Goal: Task Accomplishment & Management: Use online tool/utility

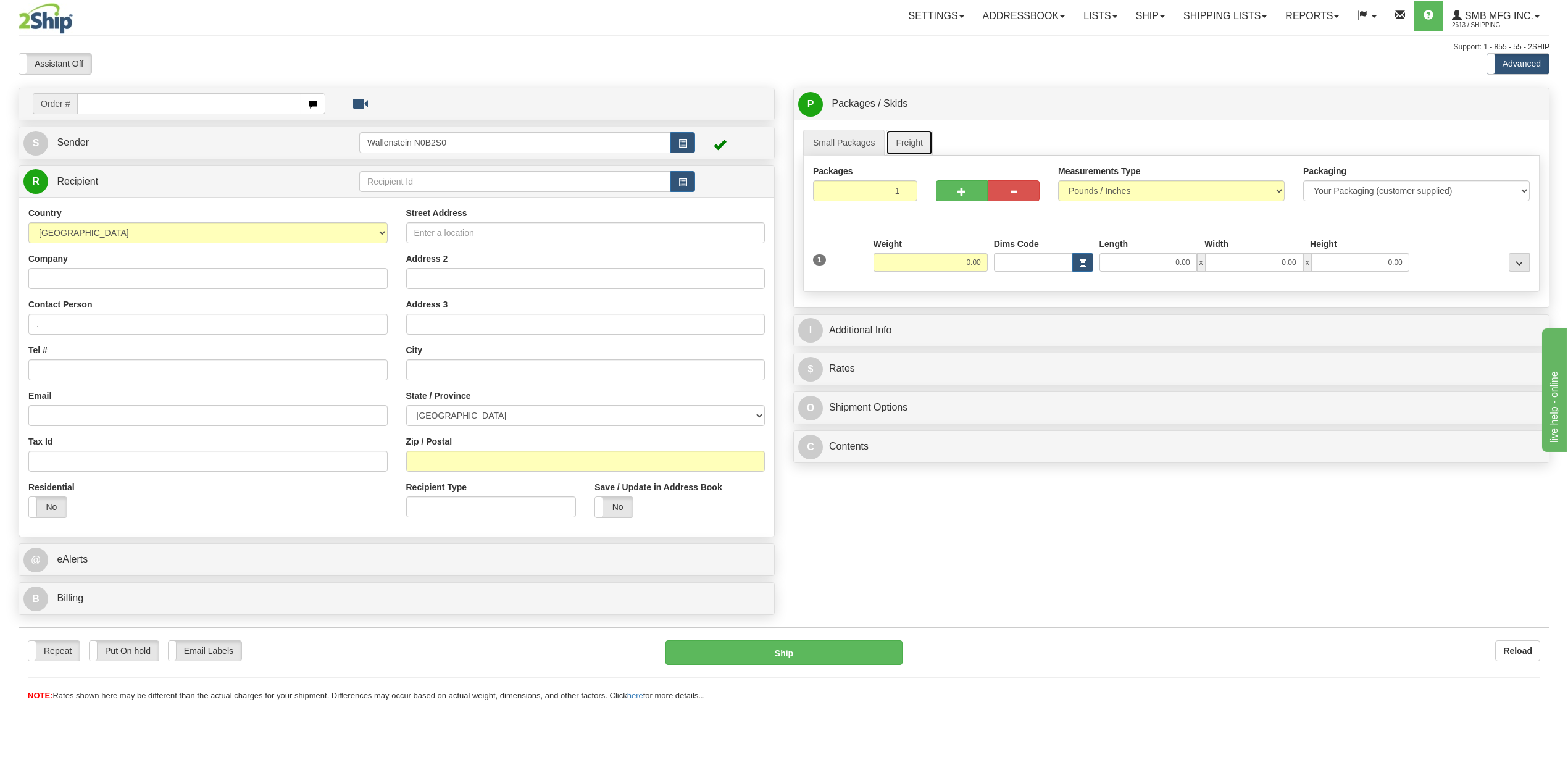
drag, startPoint x: 906, startPoint y: 146, endPoint x: 974, endPoint y: 208, distance: 92.0
click at [906, 146] on link "Freight" at bounding box center [909, 143] width 47 height 26
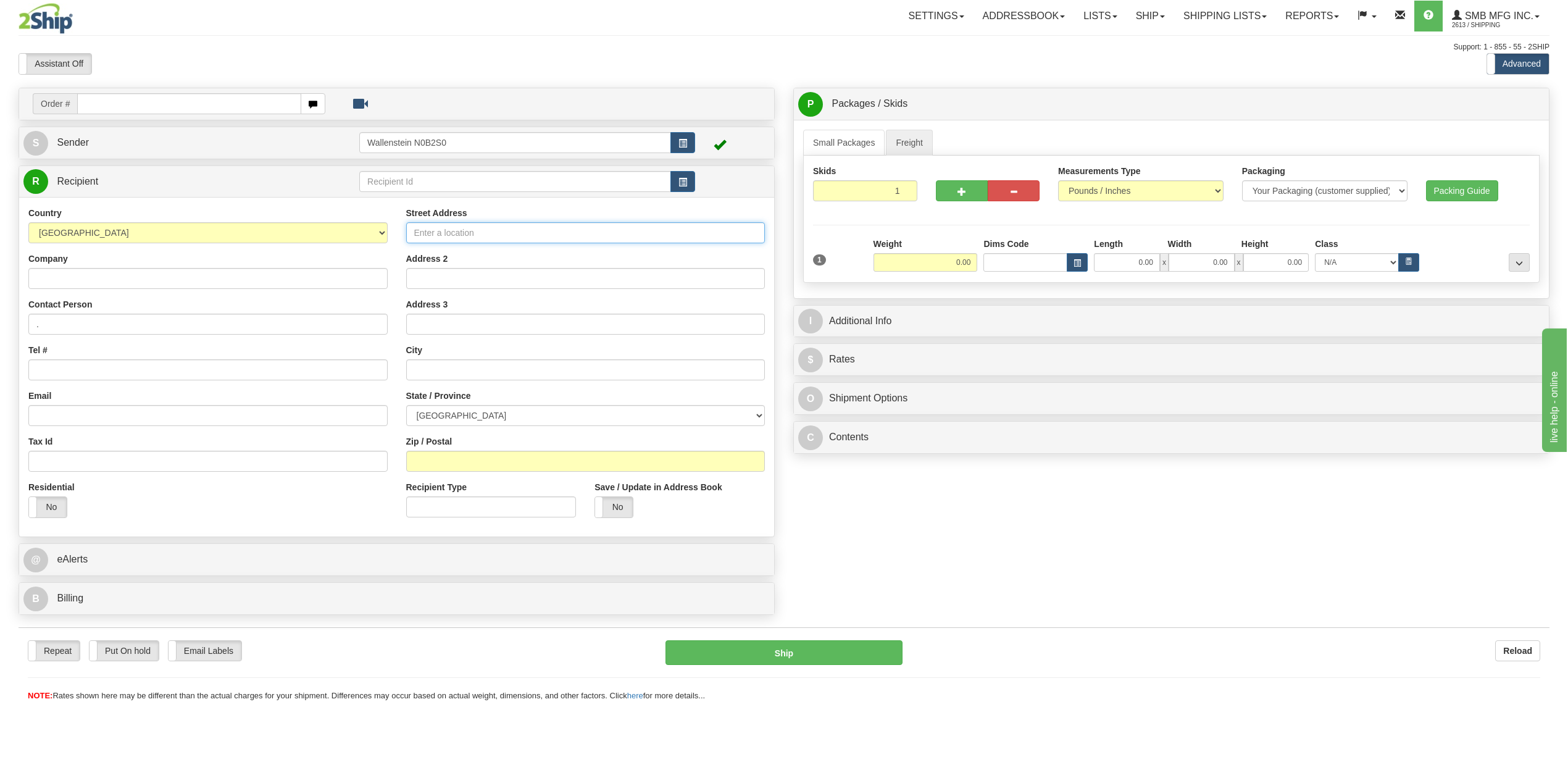
click at [482, 234] on input "Street Address" at bounding box center [585, 233] width 359 height 21
type input "[STREET_ADDRESS][PERSON_NAME]"
click at [1111, 260] on input "0.00" at bounding box center [1127, 262] width 66 height 19
type input "45.00"
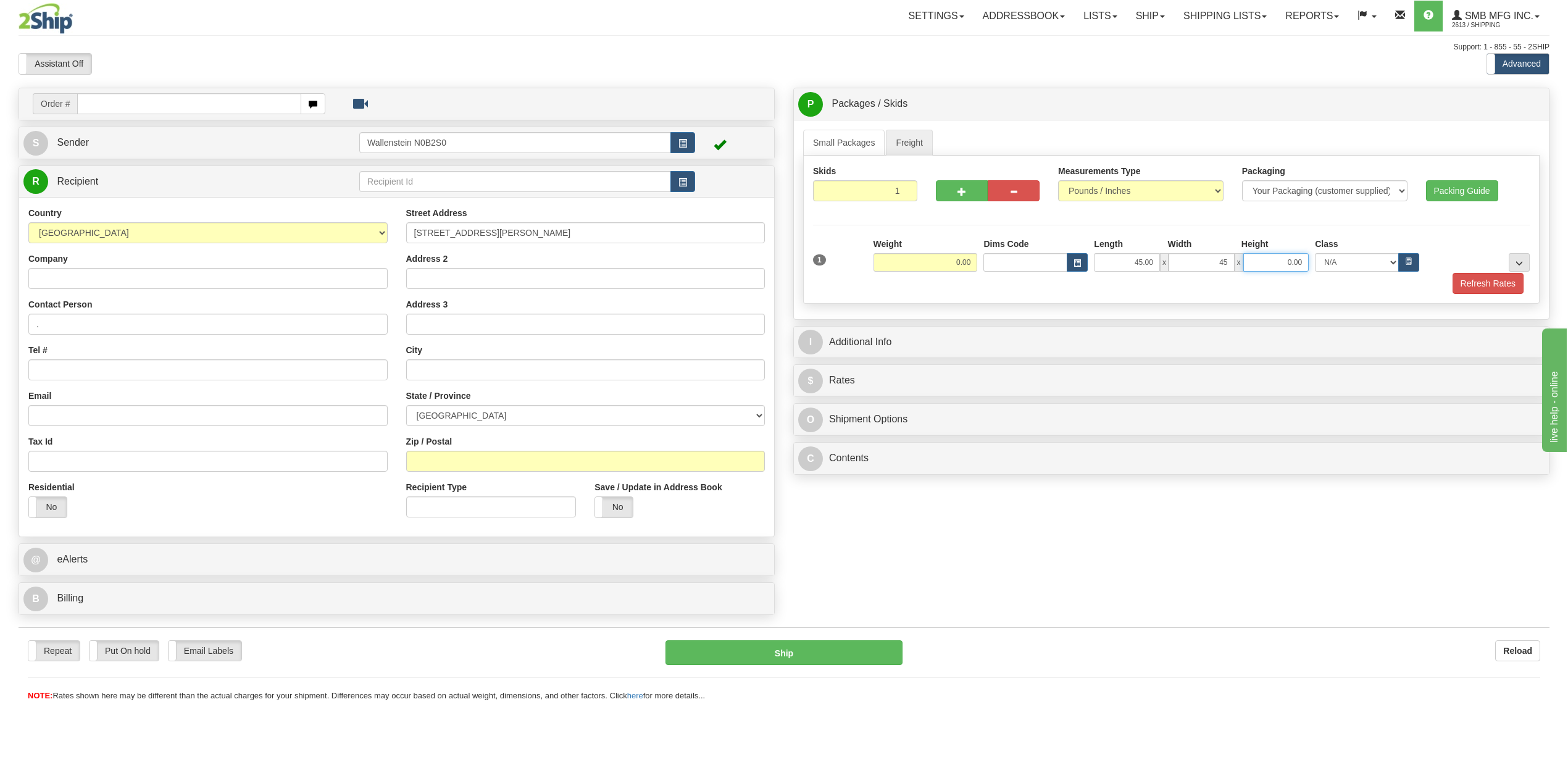
type input "45.00"
drag, startPoint x: 950, startPoint y: 264, endPoint x: 998, endPoint y: 270, distance: 48.4
click at [998, 270] on div "Weight 0.00 Dims Code Length Width" at bounding box center [1201, 254] width 662 height 34
type input "300.00"
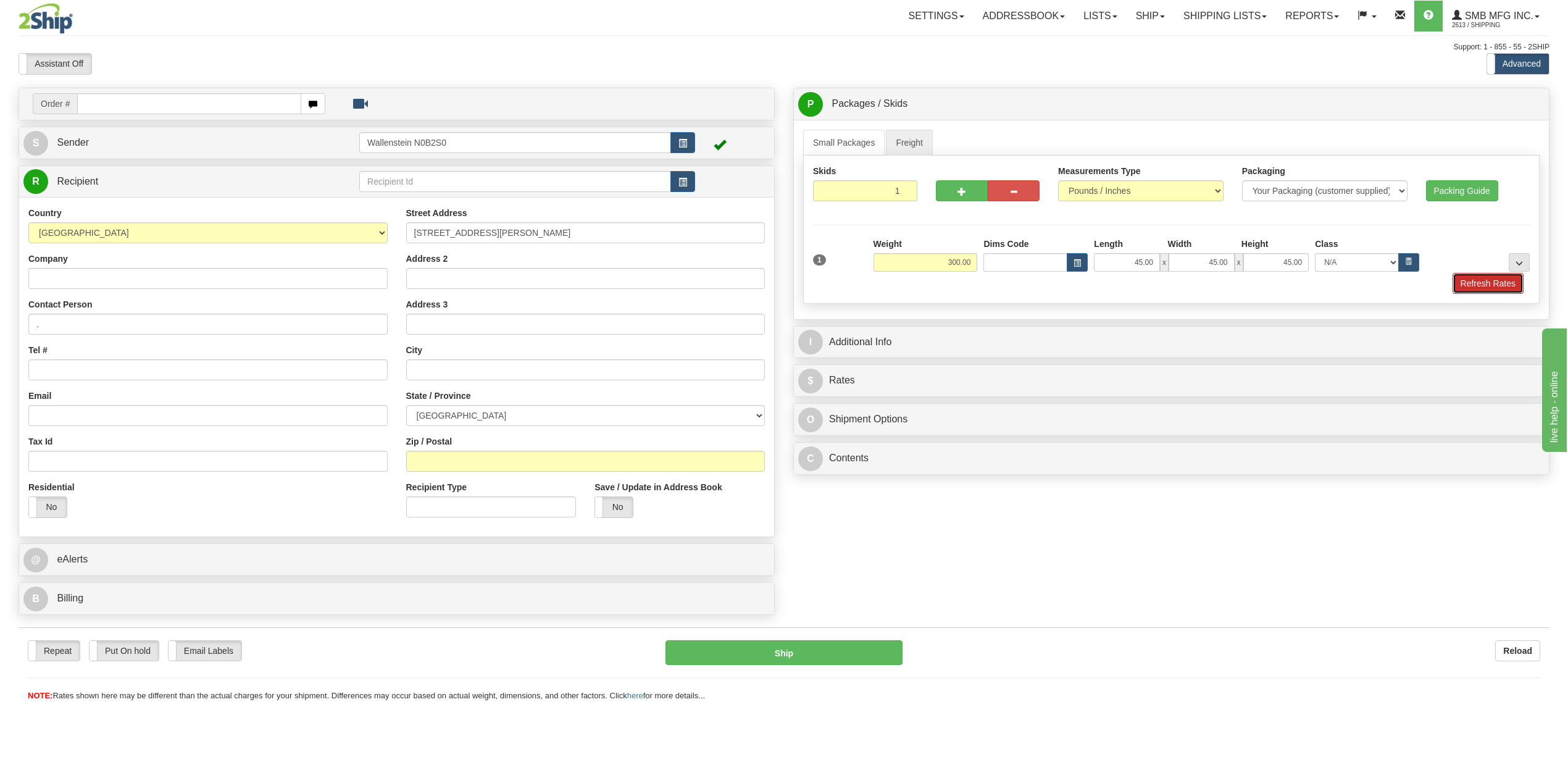
click at [1453, 291] on button "Refresh Rates" at bounding box center [1487, 283] width 71 height 21
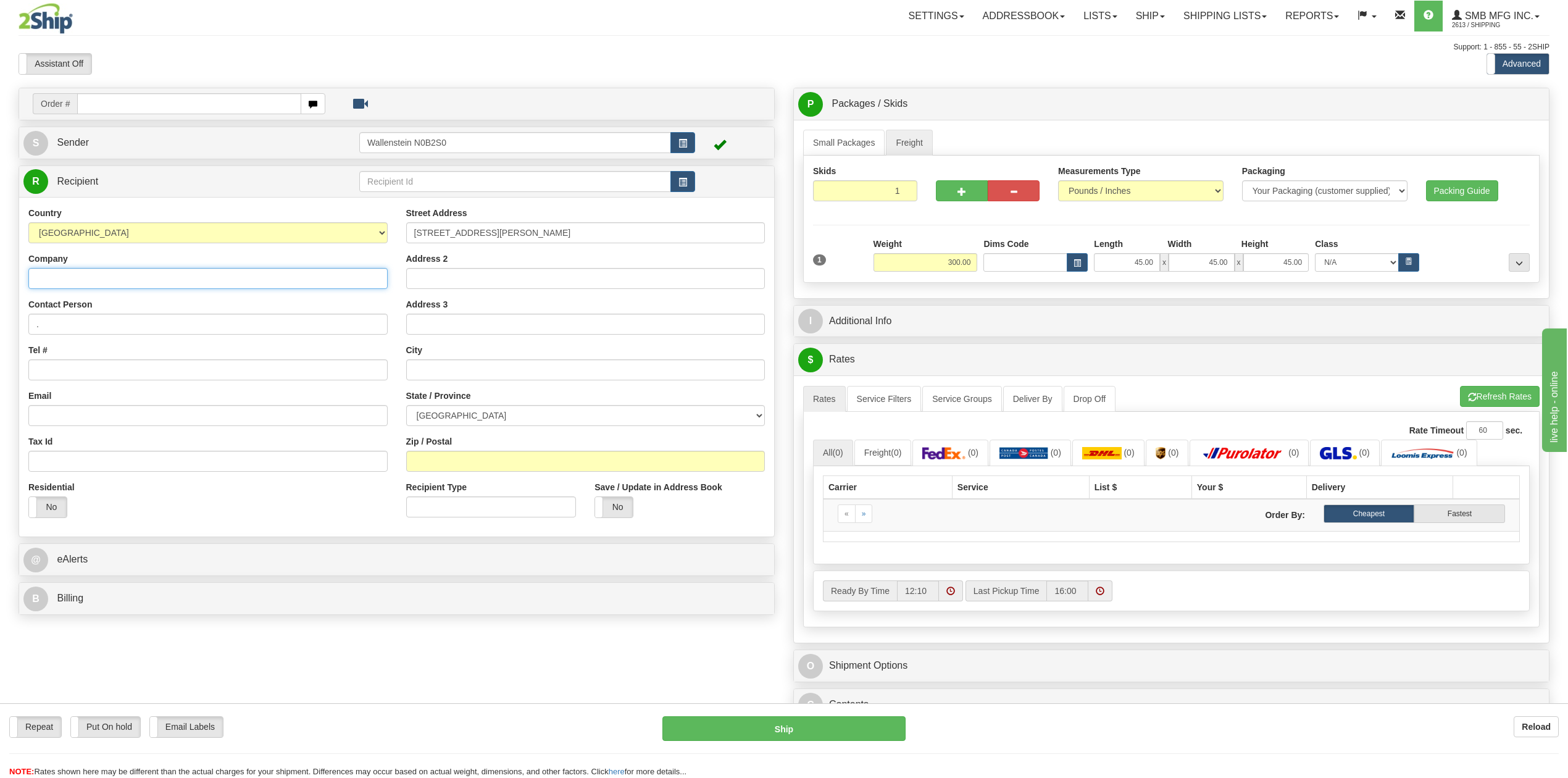
click at [105, 277] on input "Company" at bounding box center [208, 278] width 359 height 21
type input "[PERSON_NAME] Industries Inc."
click at [482, 470] on input "Zip / Postal" at bounding box center [585, 461] width 359 height 21
type input "T5V 1L1"
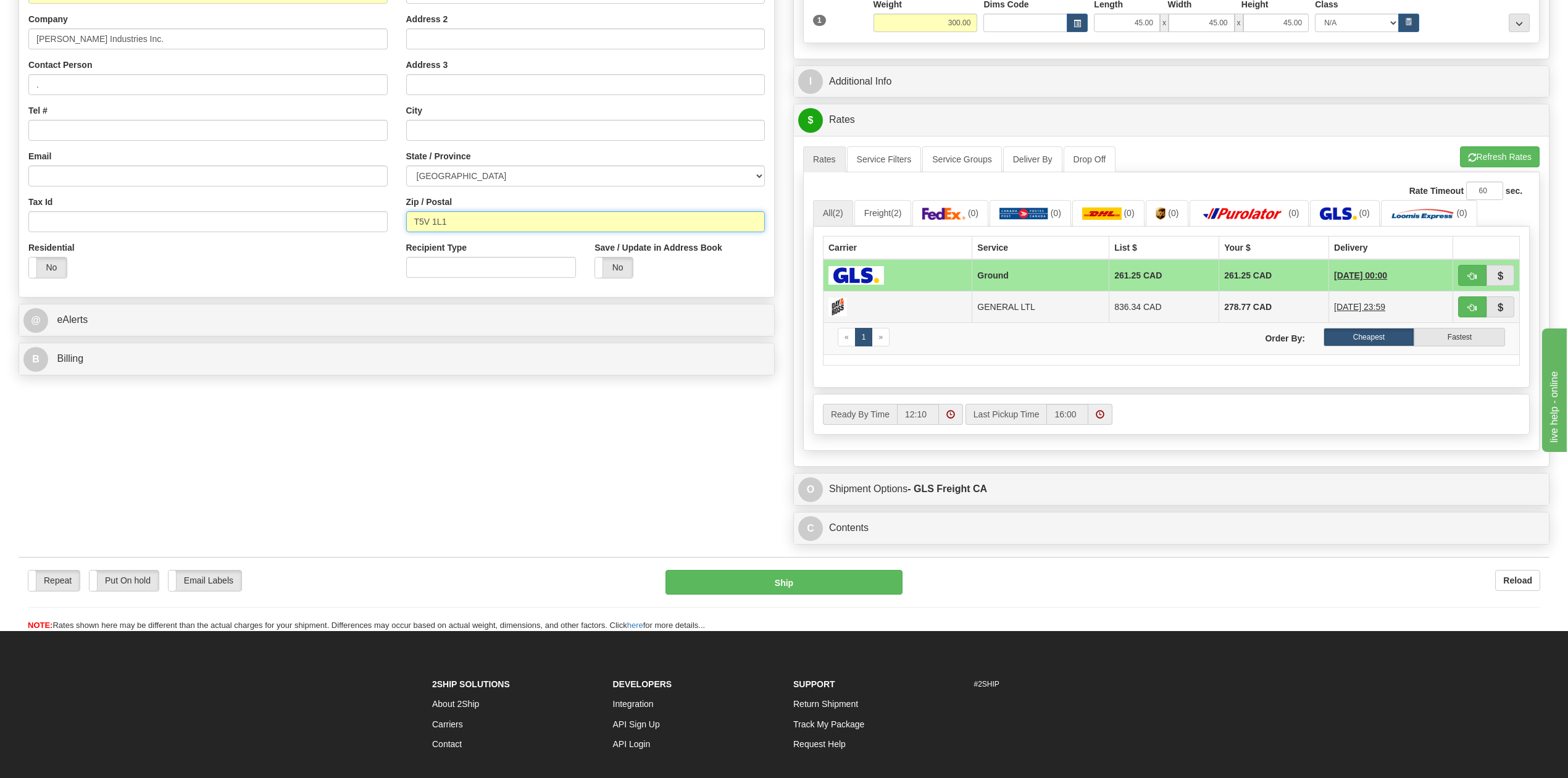
scroll to position [247, 0]
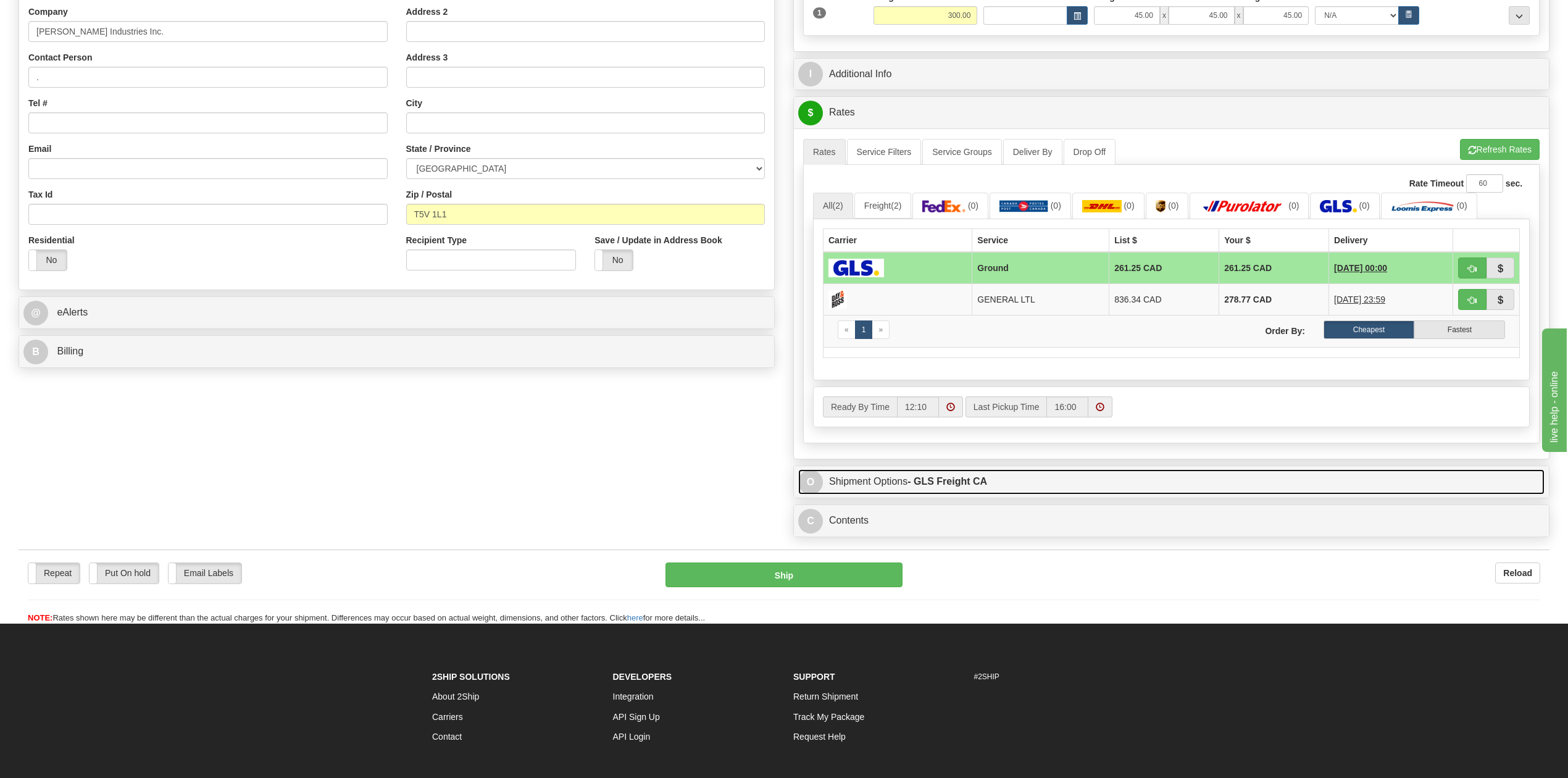
click at [939, 494] on link "O Shipment Options - GLS Freight CA" at bounding box center [1172, 482] width 747 height 25
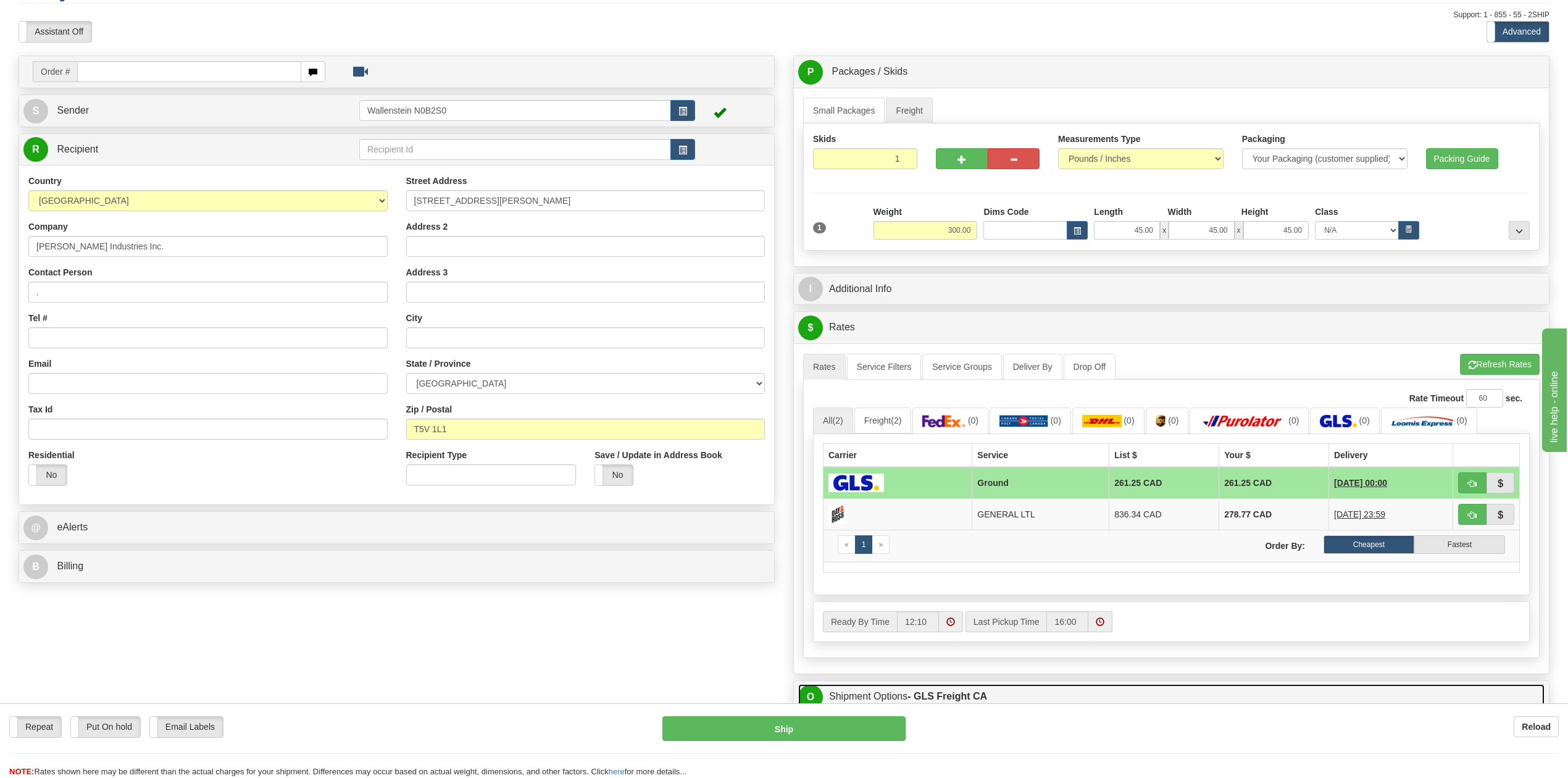
scroll to position [0, 0]
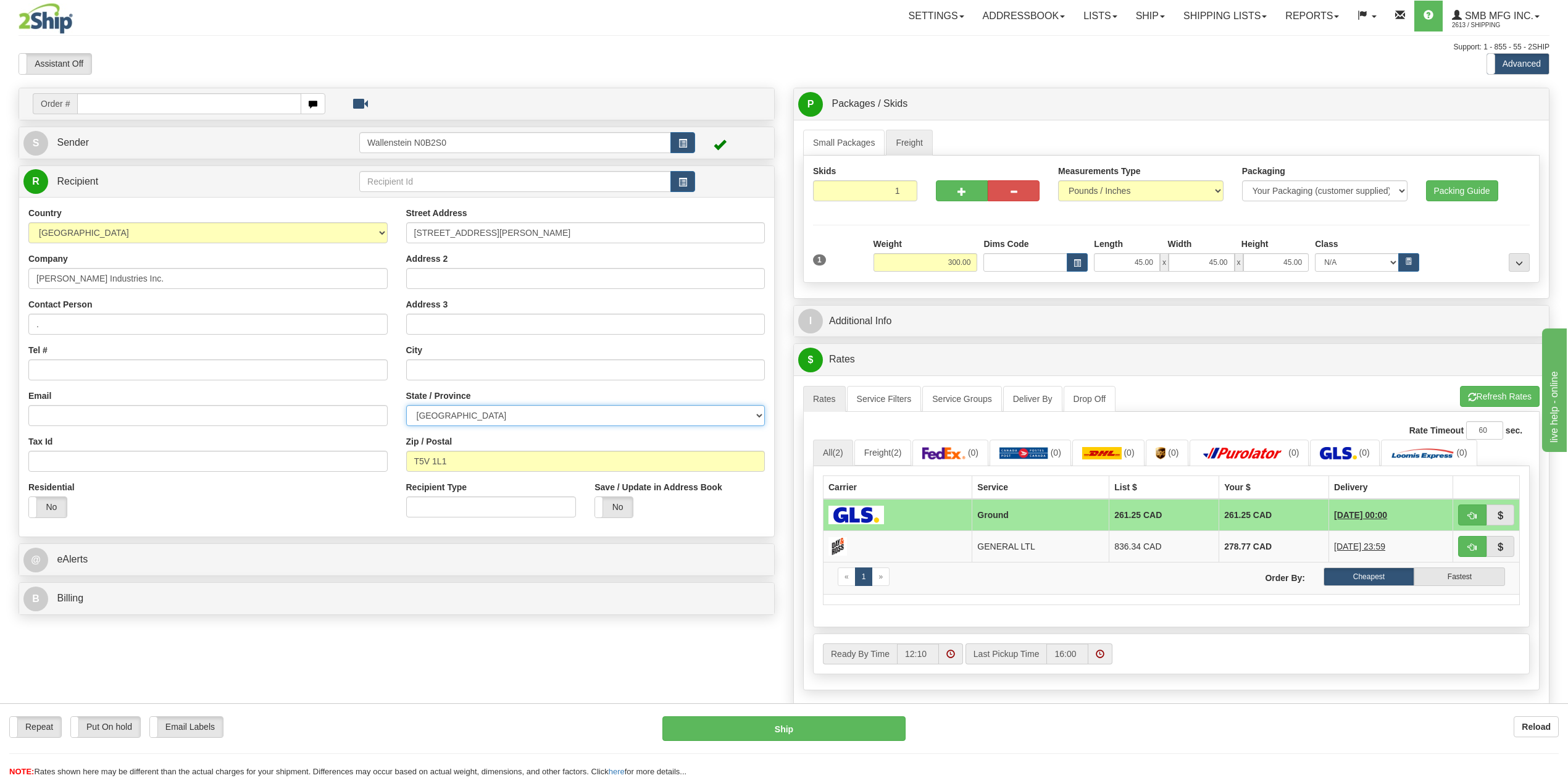
click at [522, 422] on select "[GEOGRAPHIC_DATA] [GEOGRAPHIC_DATA] [GEOGRAPHIC_DATA] [GEOGRAPHIC_DATA] [GEOGRA…" at bounding box center [585, 415] width 359 height 21
select select "ON"
click at [406, 407] on select "[GEOGRAPHIC_DATA] [GEOGRAPHIC_DATA] [GEOGRAPHIC_DATA] [GEOGRAPHIC_DATA] [GEOGRA…" at bounding box center [585, 415] width 359 height 21
drag, startPoint x: 497, startPoint y: 470, endPoint x: 320, endPoint y: 486, distance: 177.7
click at [320, 486] on div "Country [GEOGRAPHIC_DATA] [GEOGRAPHIC_DATA] [GEOGRAPHIC_DATA] [GEOGRAPHIC_DATA]…" at bounding box center [396, 367] width 755 height 320
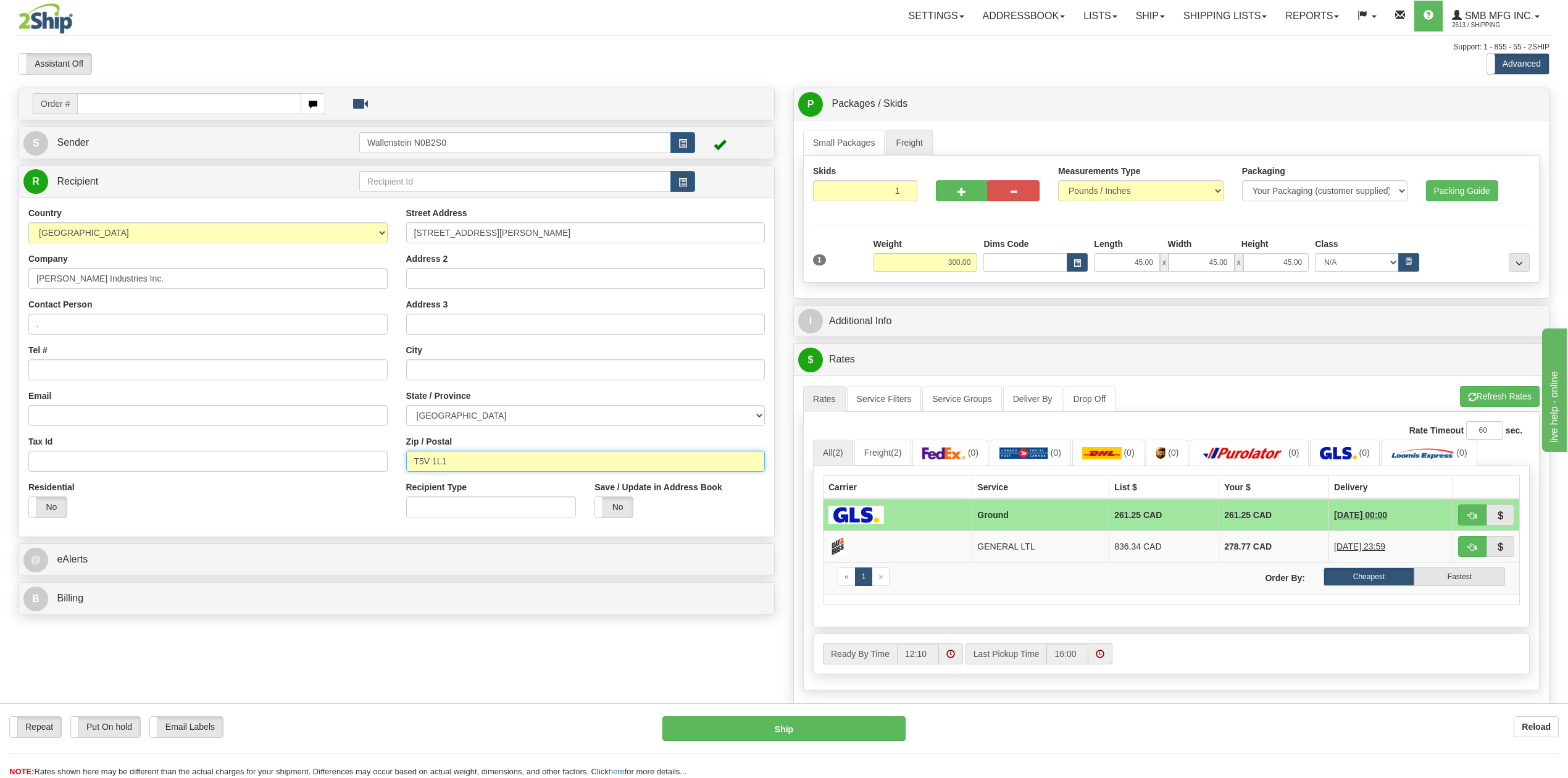
paste input "J0K 1N0"
type input "J0K 1N0"
click at [628, 418] on select "[GEOGRAPHIC_DATA] [GEOGRAPHIC_DATA] [GEOGRAPHIC_DATA] [GEOGRAPHIC_DATA] [GEOGRA…" at bounding box center [585, 415] width 359 height 21
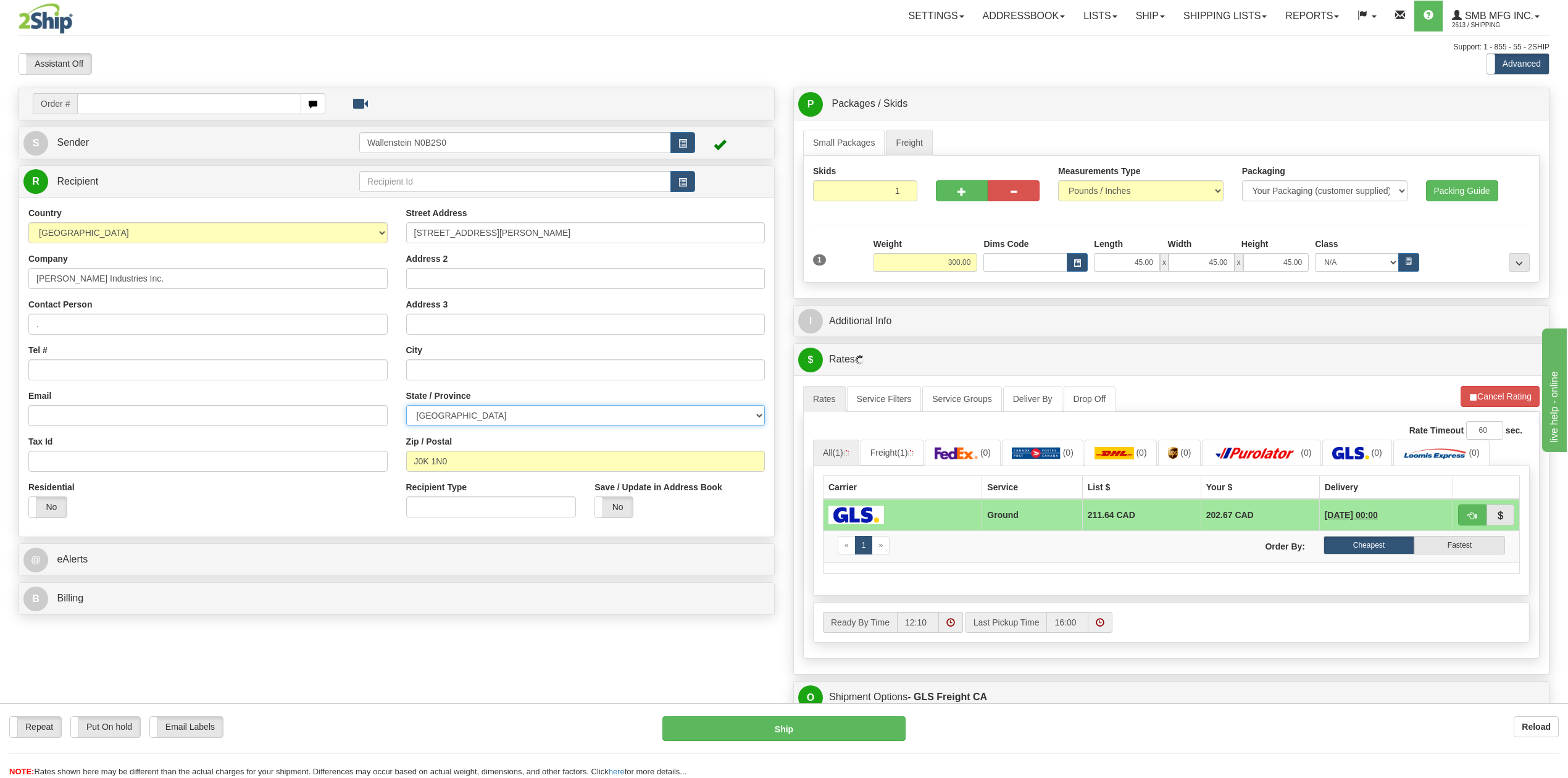
select select "QC"
click at [406, 407] on select "[GEOGRAPHIC_DATA] [GEOGRAPHIC_DATA] [GEOGRAPHIC_DATA] [GEOGRAPHIC_DATA] [GEOGRA…" at bounding box center [585, 415] width 359 height 21
click at [695, 658] on div "Order # S Sender" at bounding box center [783, 730] width 1549 height 1286
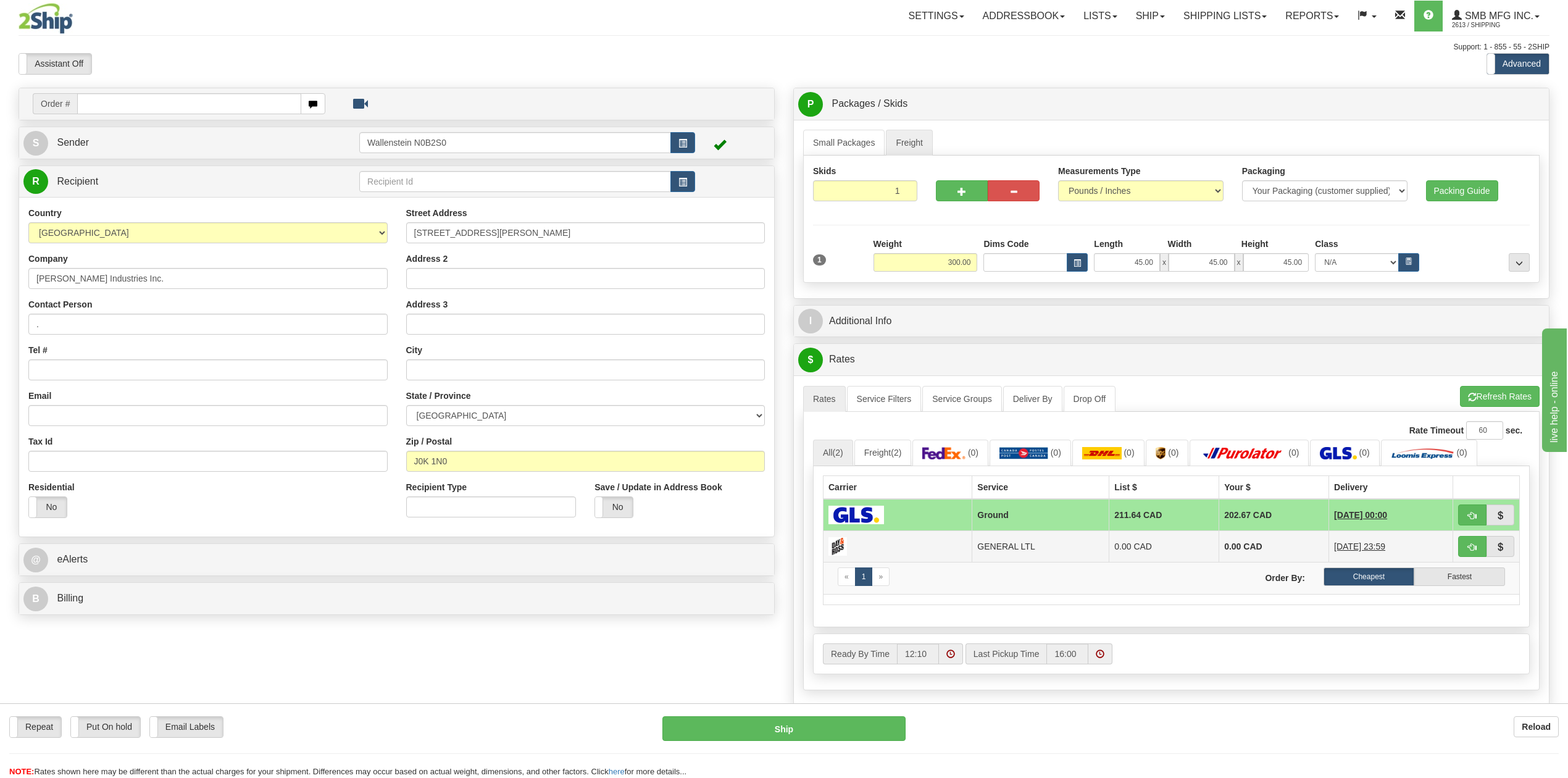
click at [839, 547] on img at bounding box center [837, 546] width 19 height 19
